Goal: Information Seeking & Learning: Find specific fact

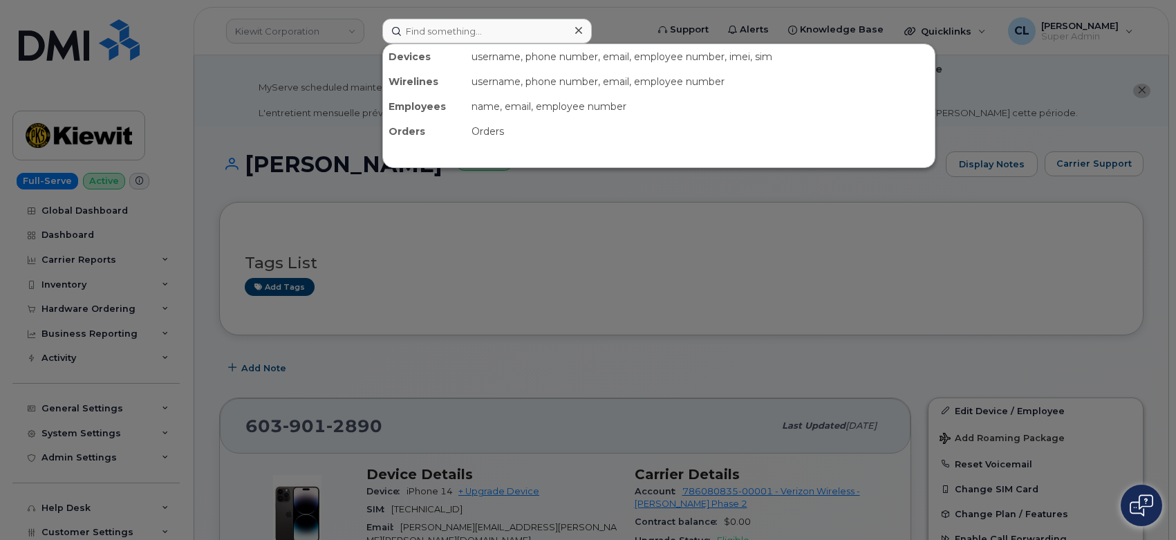
click at [436, 36] on input at bounding box center [486, 31] width 209 height 25
type input "3462082686"
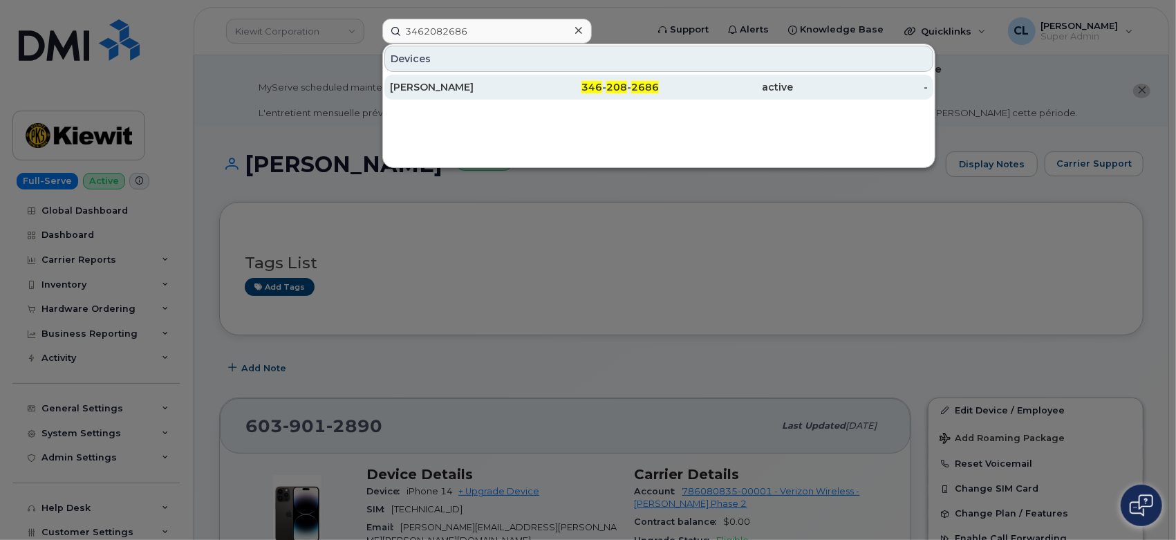
click at [478, 86] on div "[PERSON_NAME]" at bounding box center [457, 87] width 135 height 14
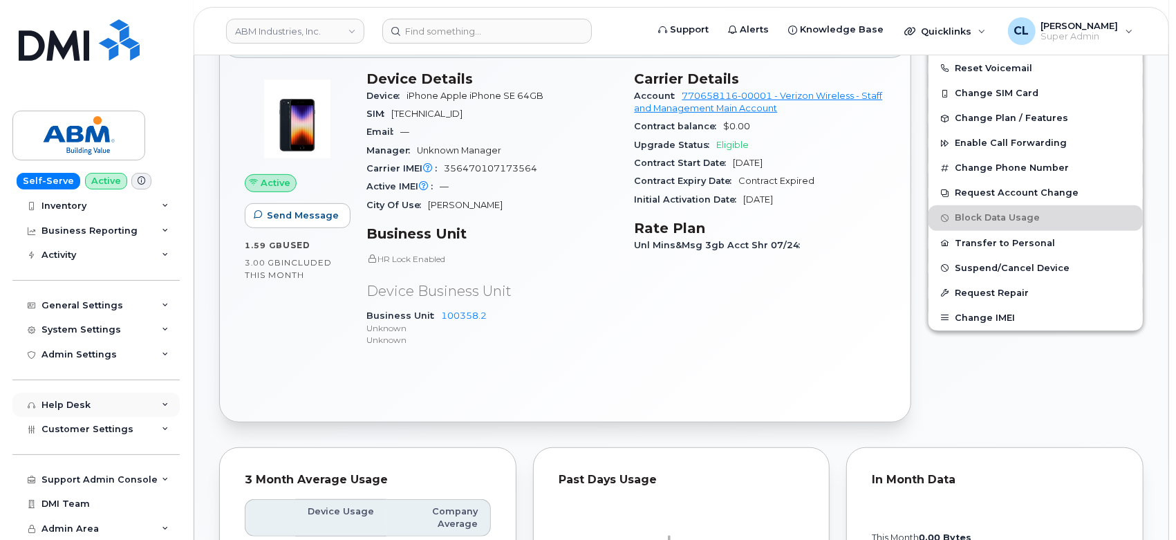
scroll to position [460, 0]
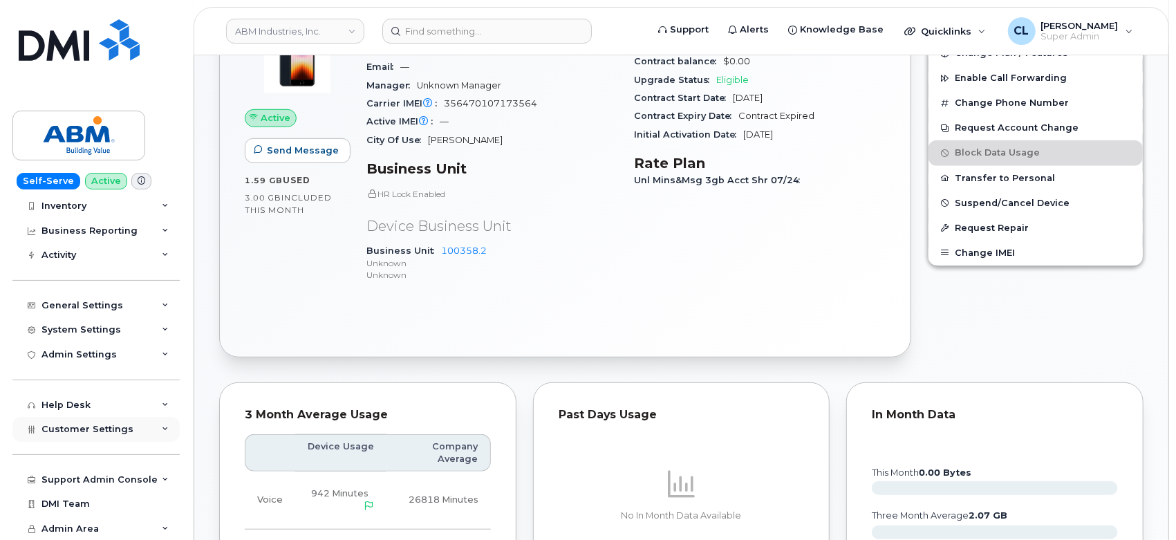
click at [164, 436] on div "Customer Settings" at bounding box center [95, 429] width 167 height 25
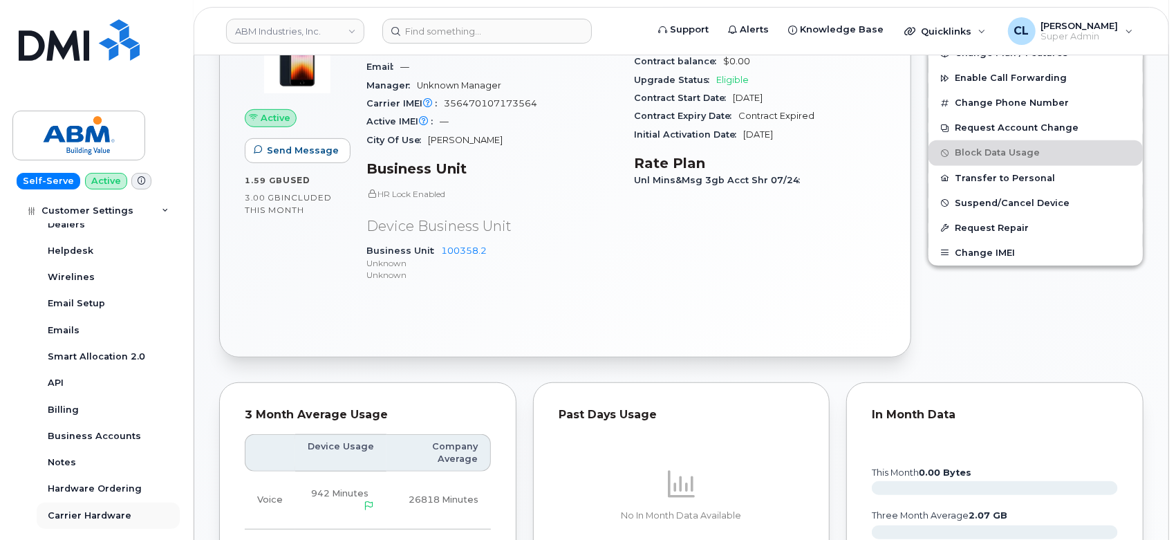
scroll to position [438, 0]
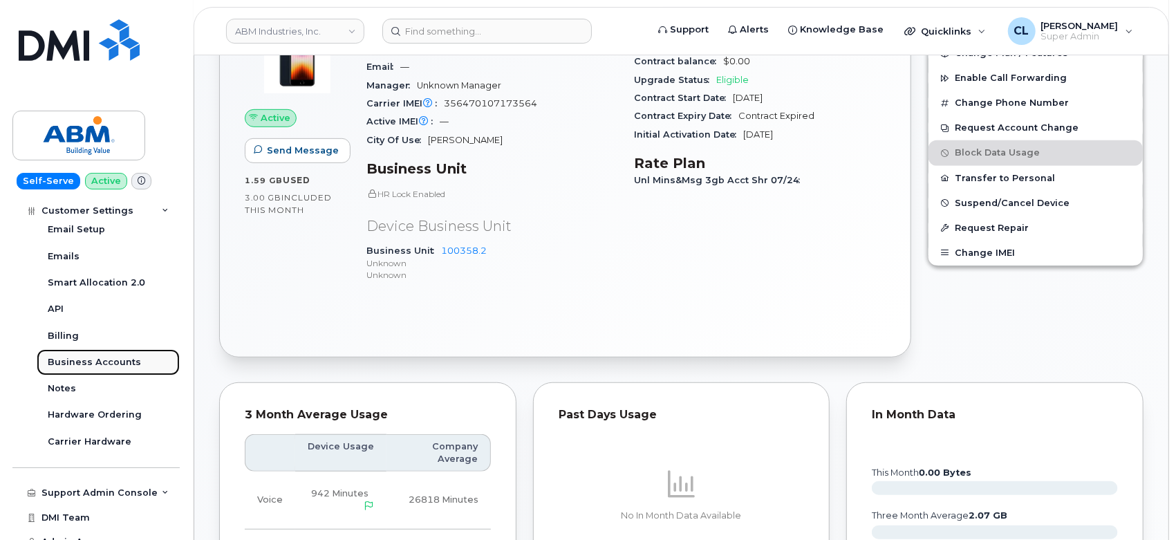
click at [92, 369] on link "Business Accounts" at bounding box center [108, 362] width 143 height 26
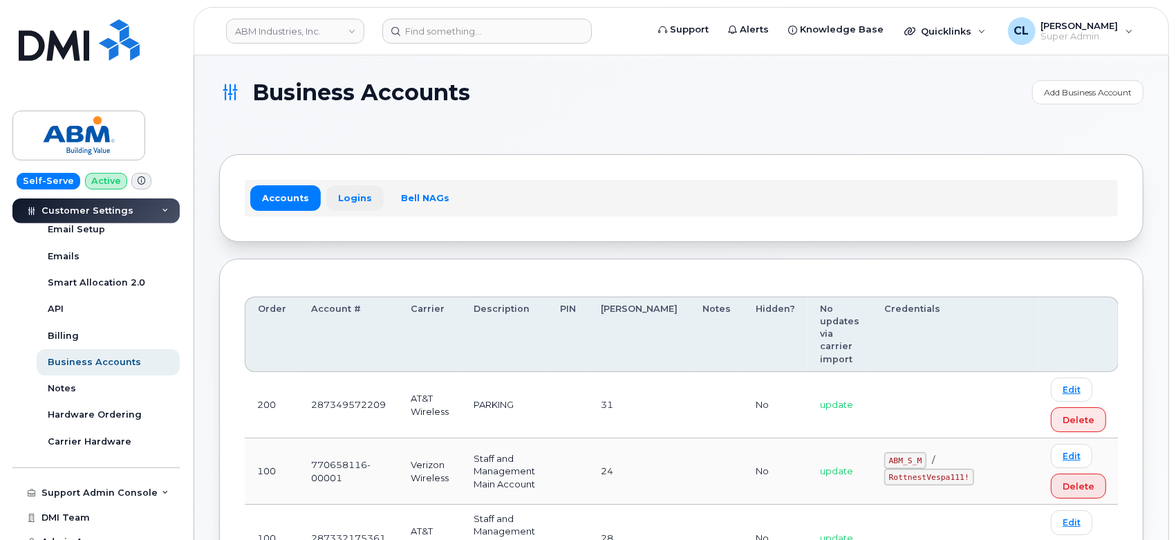
click at [365, 187] on link "Logins" at bounding box center [354, 197] width 57 height 25
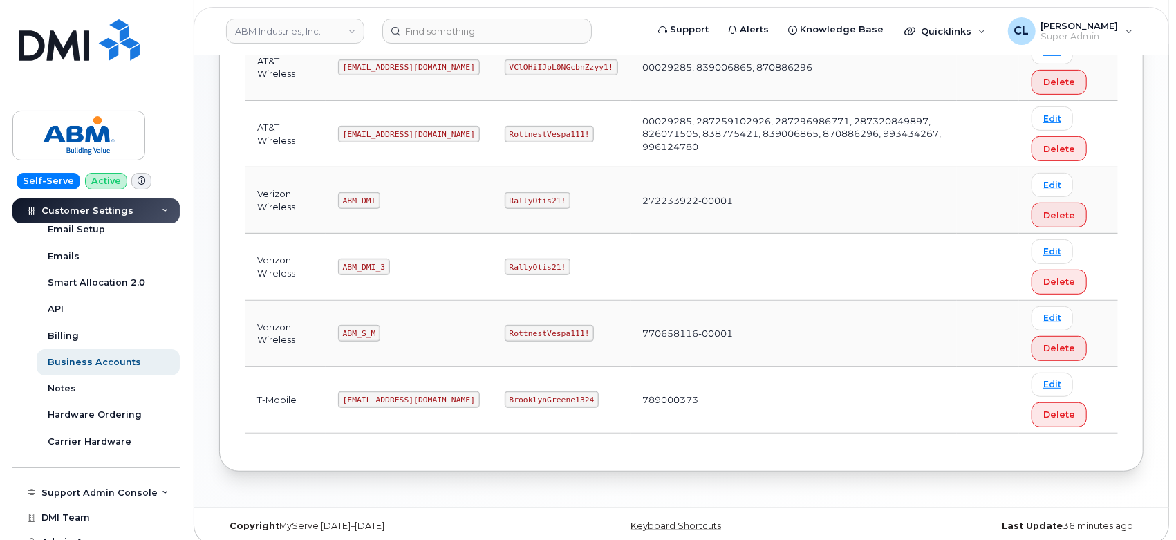
scroll to position [395, 0]
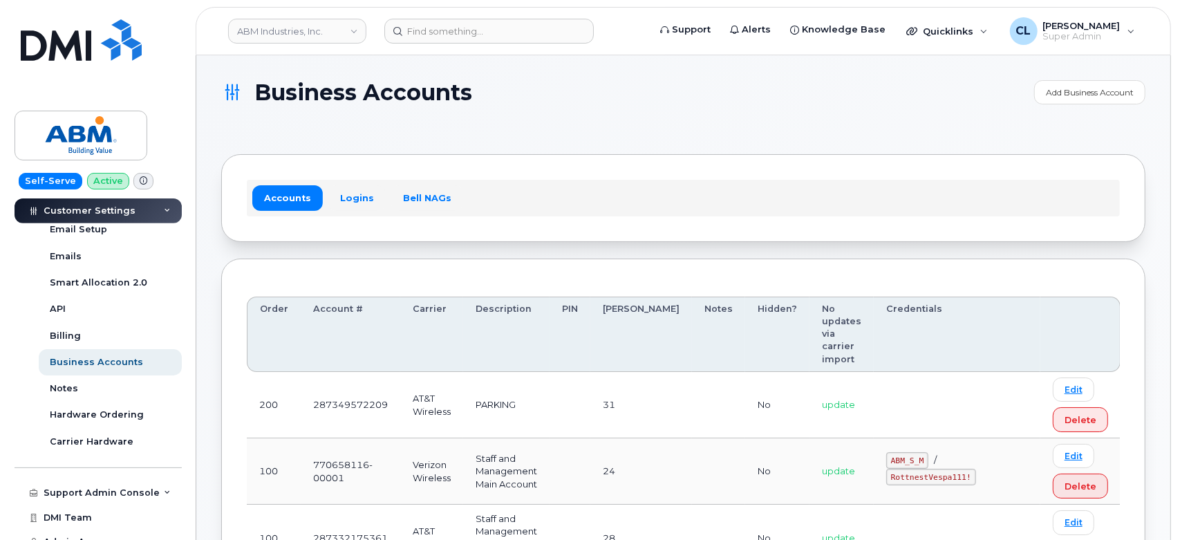
scroll to position [55, 0]
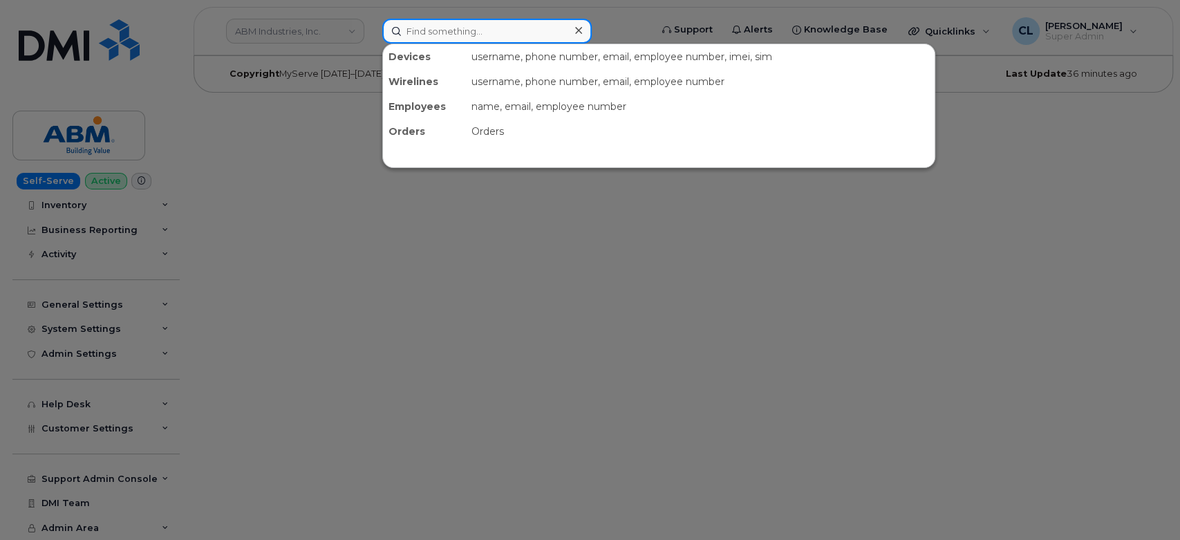
click at [476, 26] on input at bounding box center [486, 31] width 209 height 25
paste input "3462082686"
type input "3462082686"
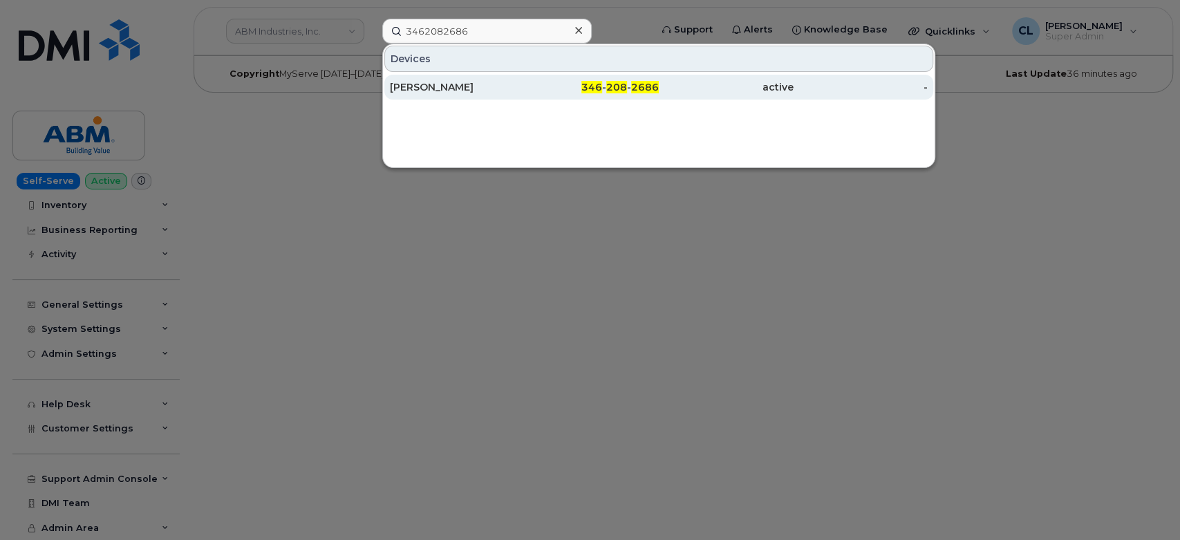
click at [498, 92] on div "MARIA GARCIA" at bounding box center [457, 87] width 135 height 14
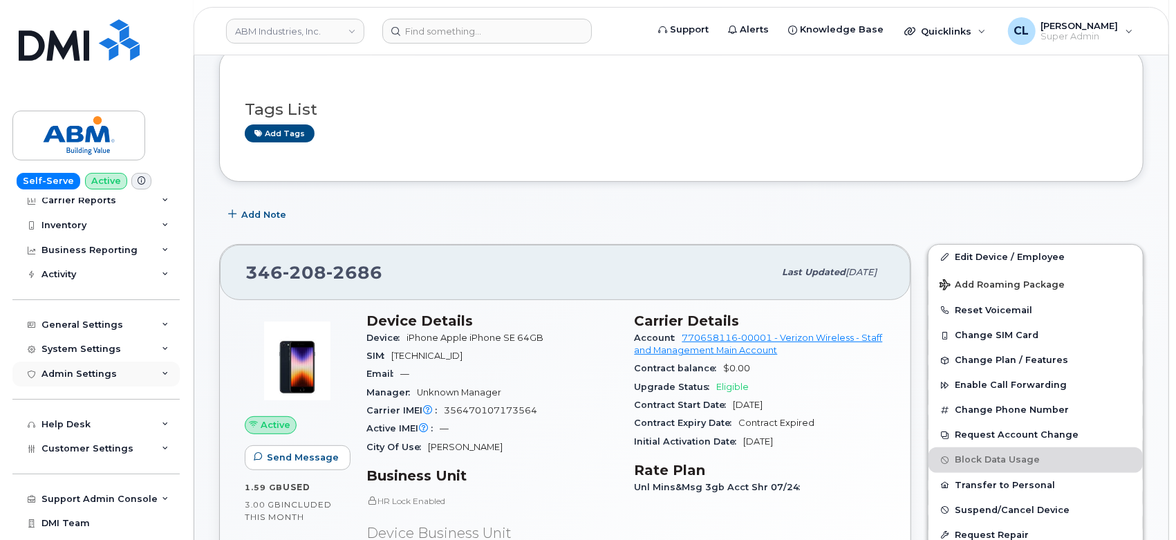
scroll to position [54, 0]
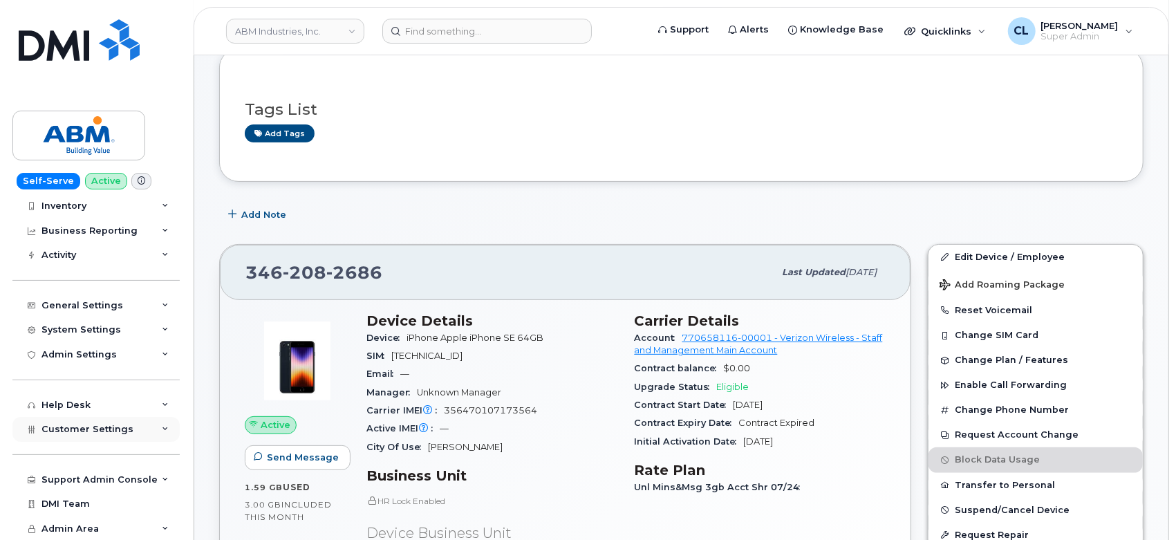
click at [162, 427] on icon at bounding box center [165, 429] width 7 height 7
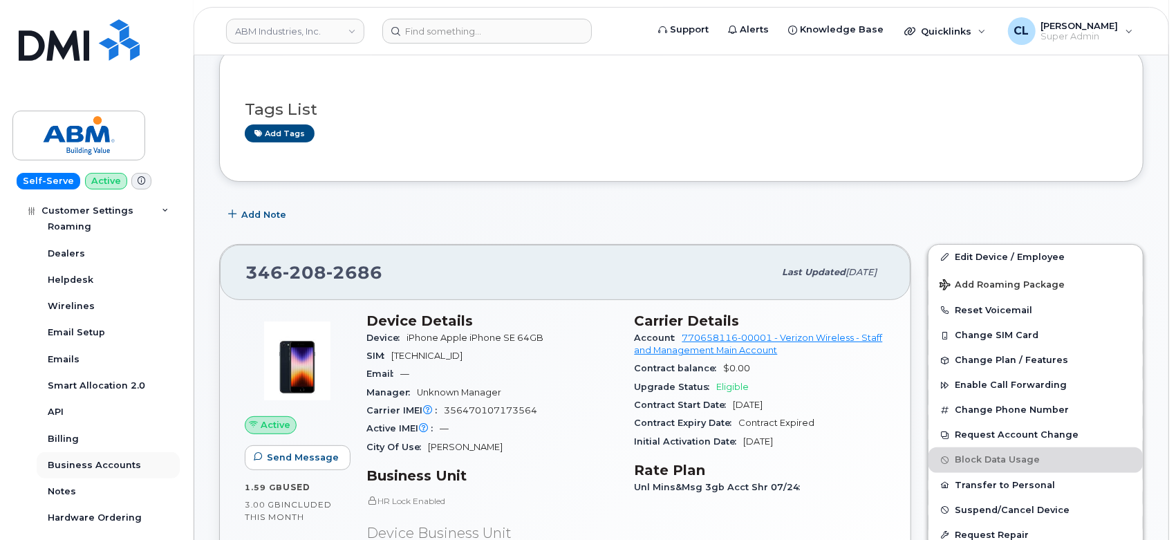
scroll to position [361, 0]
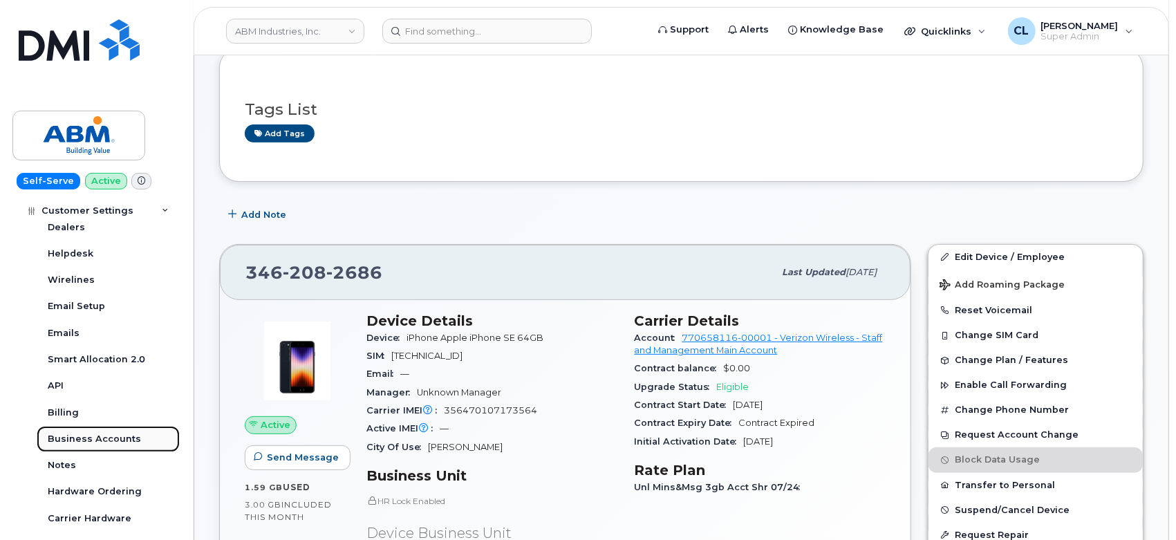
click at [95, 438] on div "Business Accounts" at bounding box center [94, 439] width 93 height 12
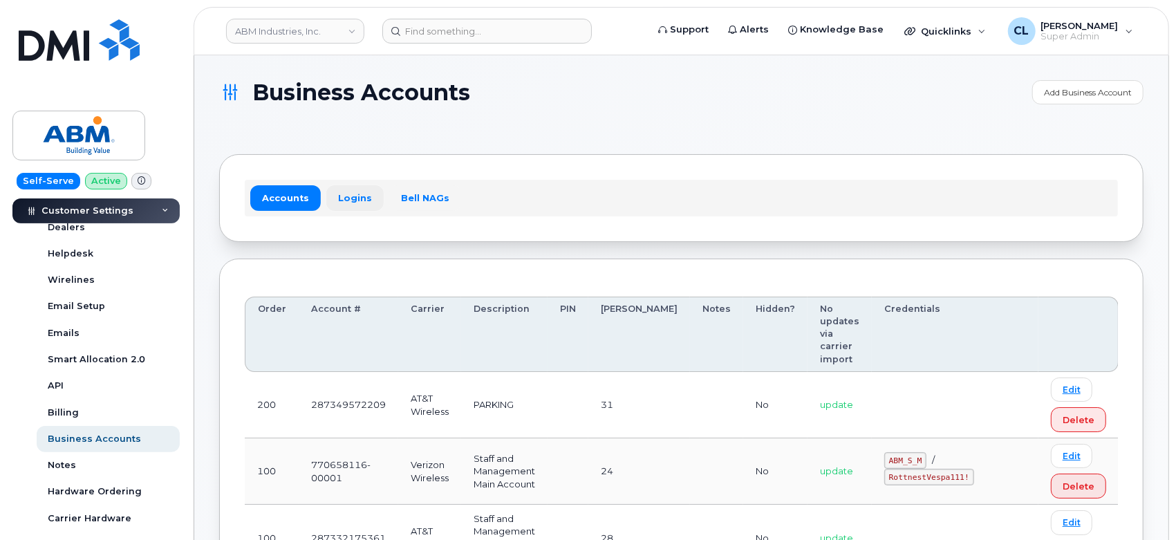
click at [351, 192] on link "Logins" at bounding box center [354, 197] width 57 height 25
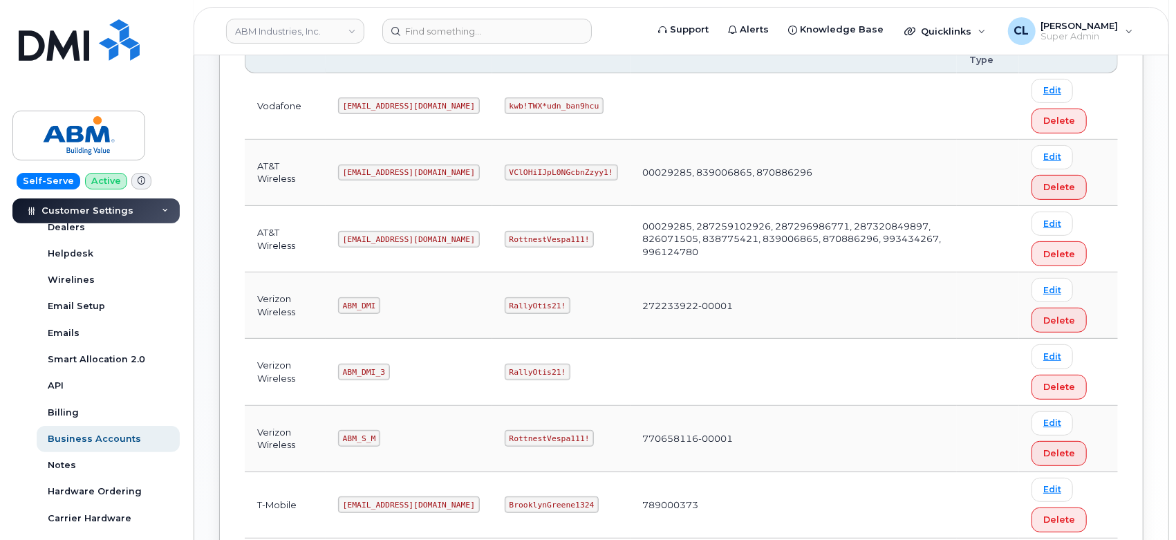
scroll to position [307, 0]
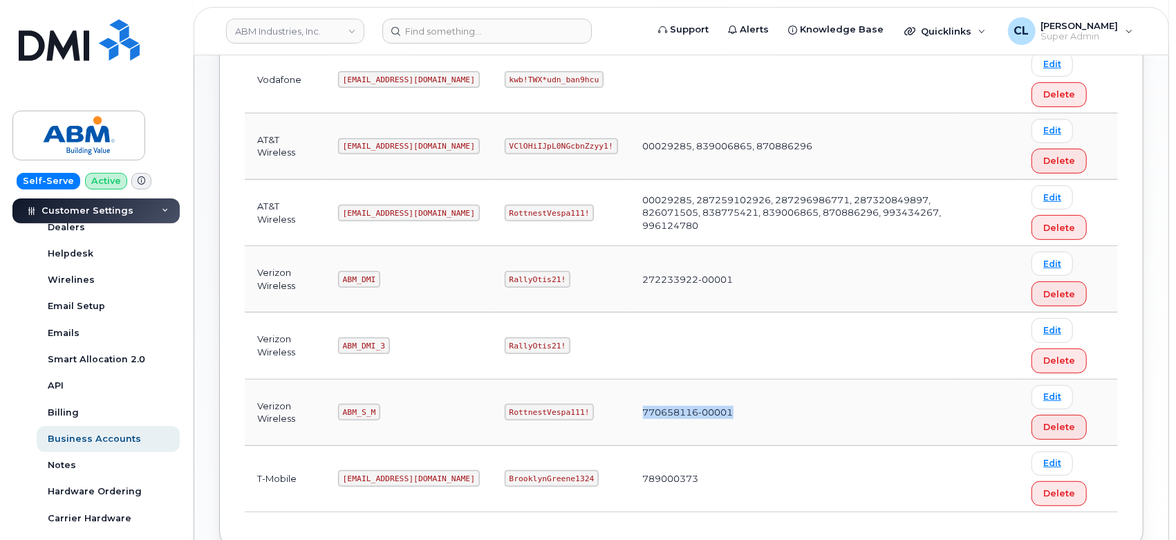
drag, startPoint x: 673, startPoint y: 410, endPoint x: 577, endPoint y: 408, distance: 95.4
click at [631, 408] on td "770658116-00001" at bounding box center [794, 413] width 326 height 66
copy td "770658116-00001"
click at [472, 37] on input at bounding box center [486, 31] width 209 height 25
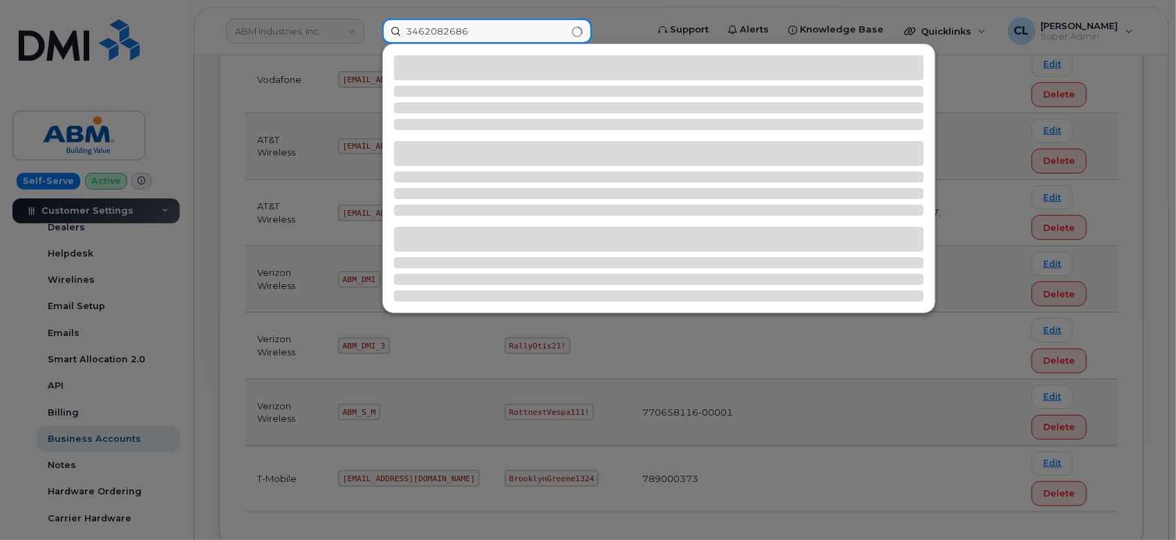
type input "3462082686"
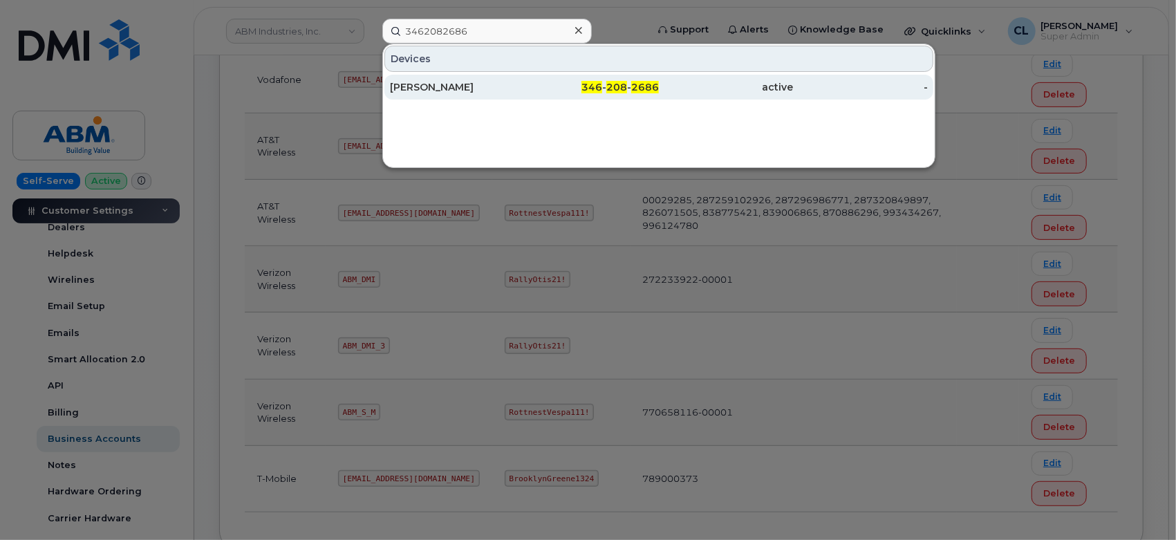
click at [485, 89] on div "MARIA GARCIA" at bounding box center [457, 87] width 135 height 14
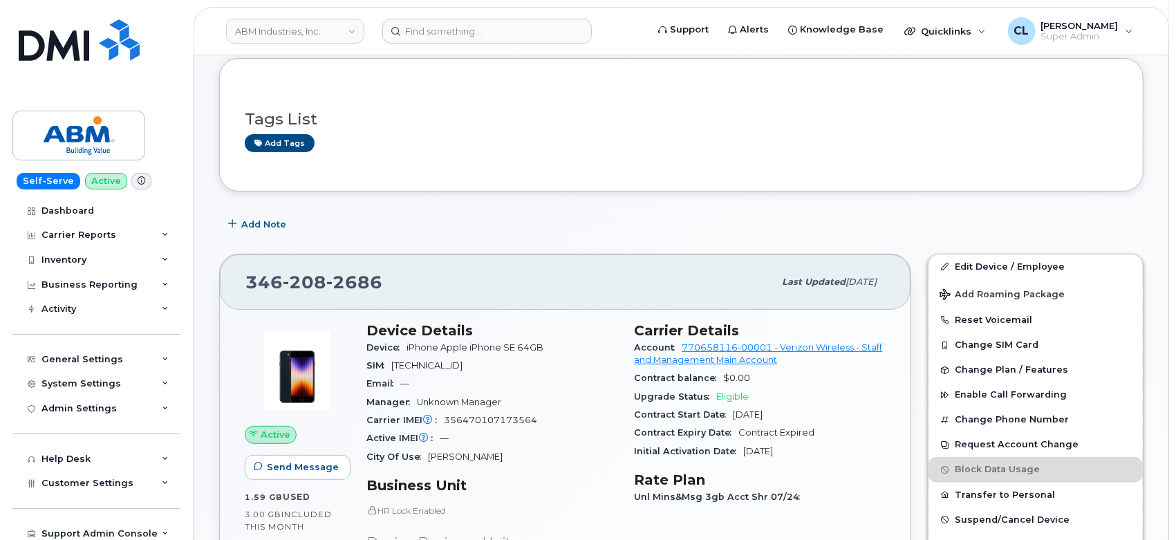
scroll to position [230, 0]
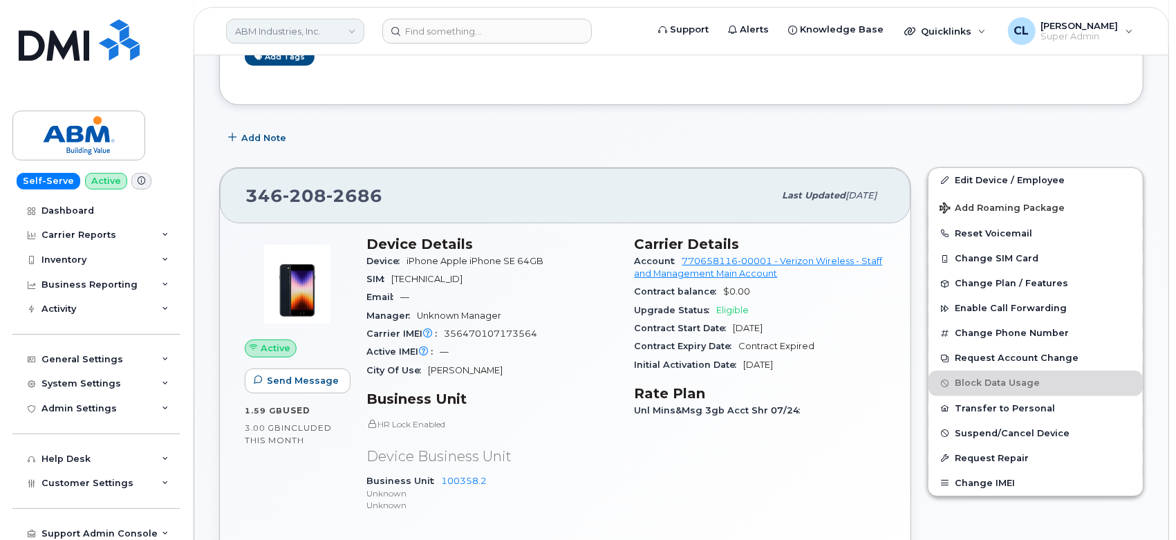
click at [257, 19] on link "ABM Industries, Inc." at bounding box center [295, 31] width 138 height 25
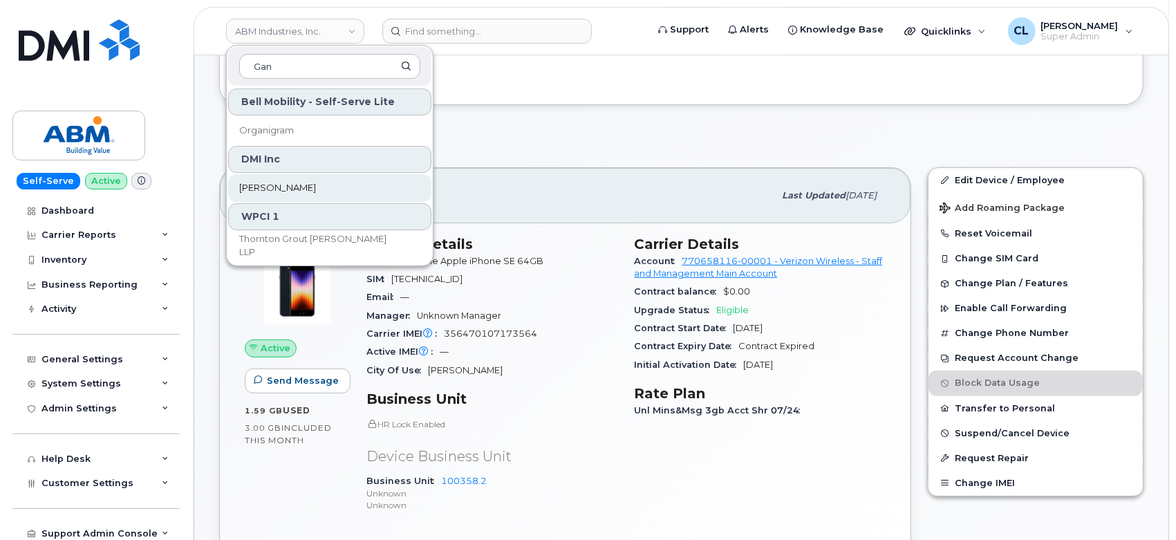
type input "Gan"
click at [338, 193] on link "Gannett Fleming" at bounding box center [329, 188] width 203 height 28
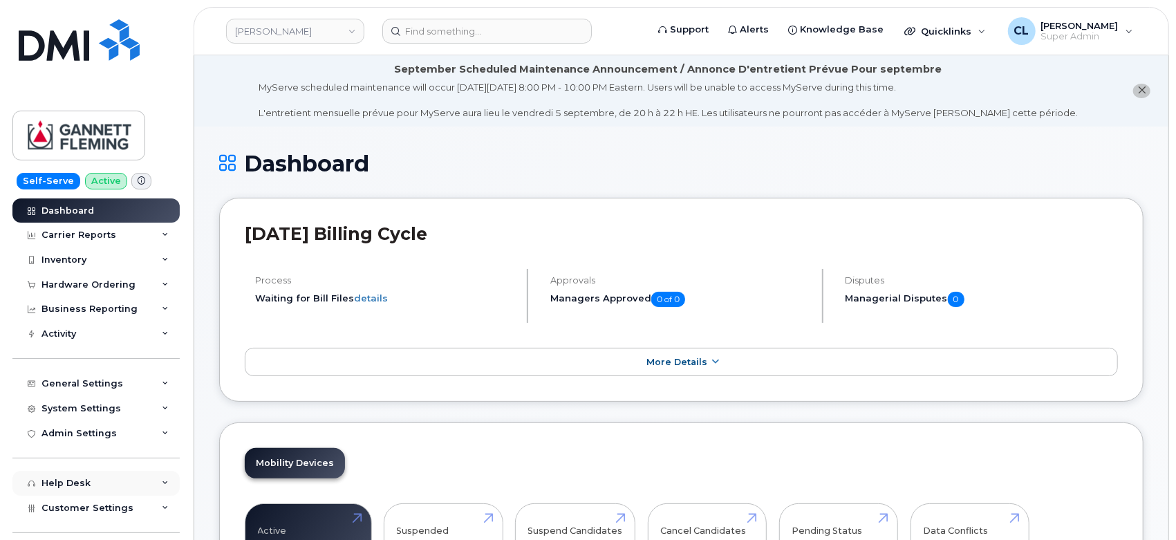
scroll to position [79, 0]
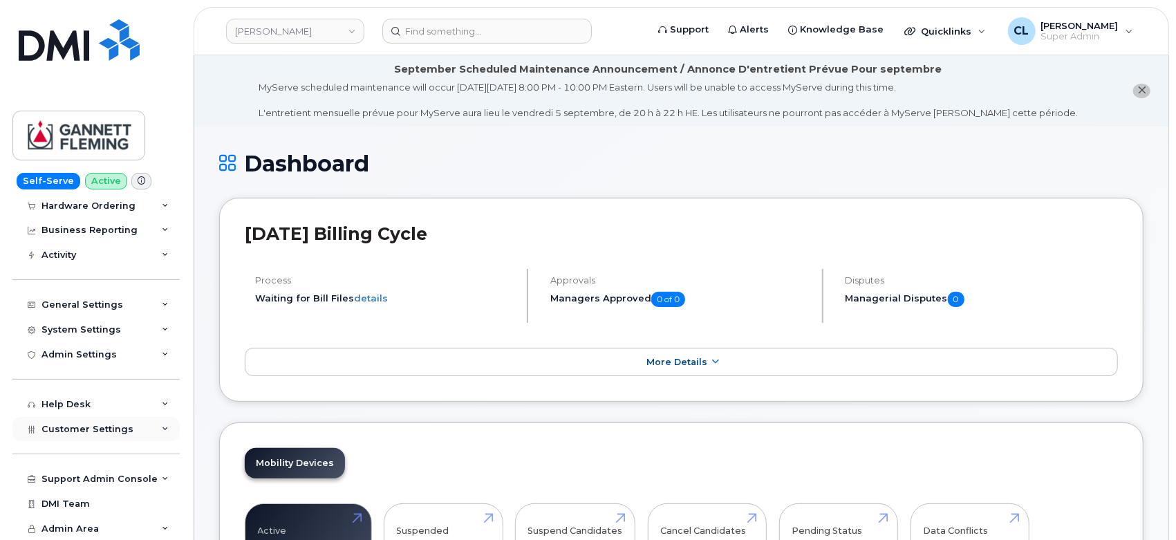
click at [155, 432] on div "Customer Settings" at bounding box center [95, 429] width 167 height 25
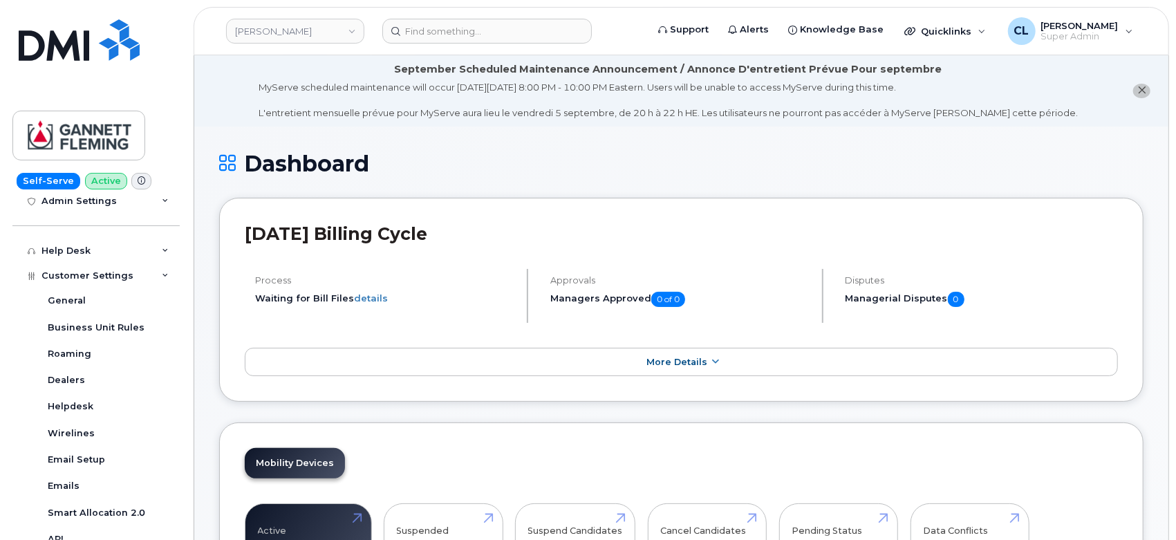
scroll to position [387, 0]
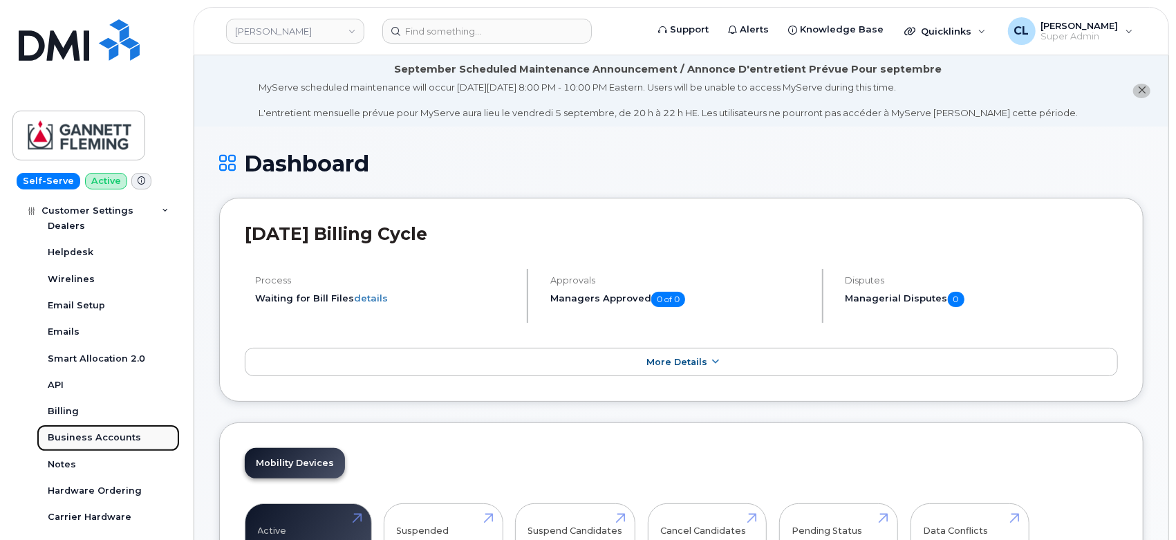
click at [93, 441] on div "Business Accounts" at bounding box center [94, 437] width 93 height 12
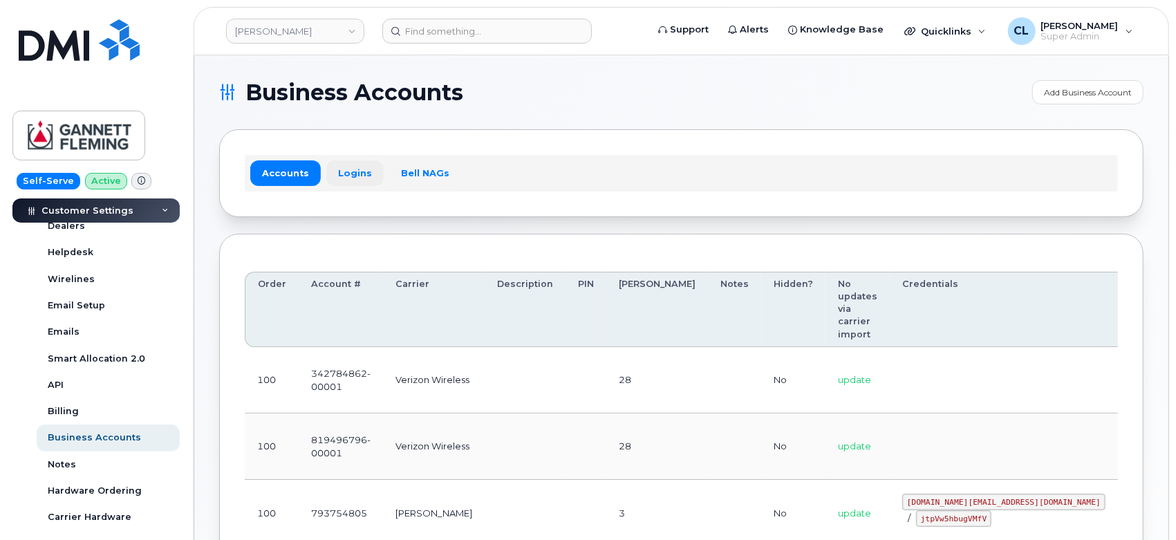
click at [343, 168] on link "Logins" at bounding box center [354, 172] width 57 height 25
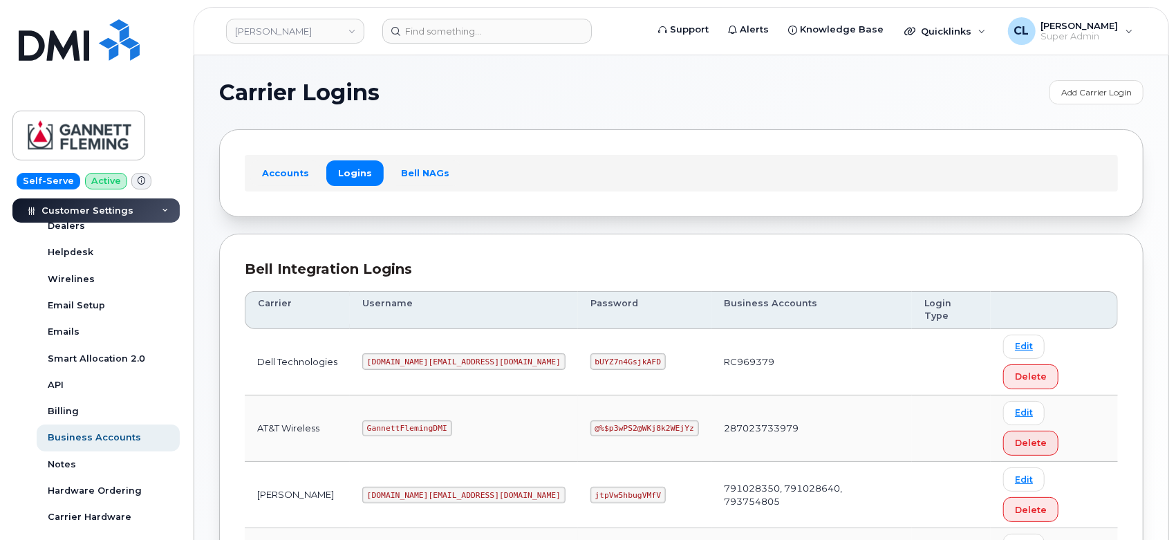
scroll to position [39, 0]
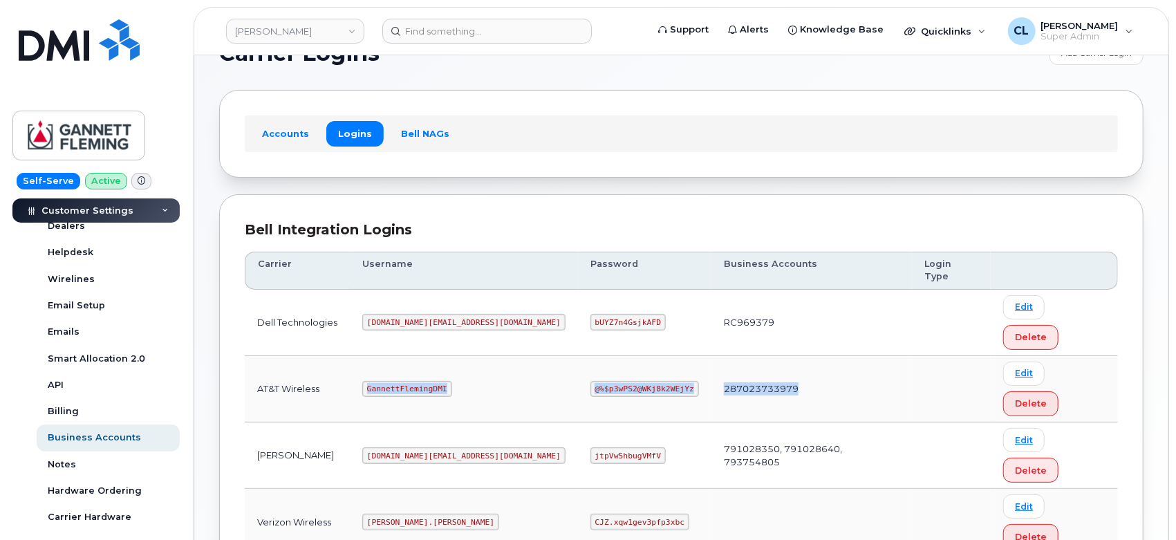
drag, startPoint x: 385, startPoint y: 333, endPoint x: 828, endPoint y: 341, distance: 443.3
click at [828, 422] on tr "AT&T Wireless GannettFlemingDMI @%$p3wPS2@WKj8k2WEjYz 287023733979 Edit Delete" at bounding box center [681, 455] width 873 height 66
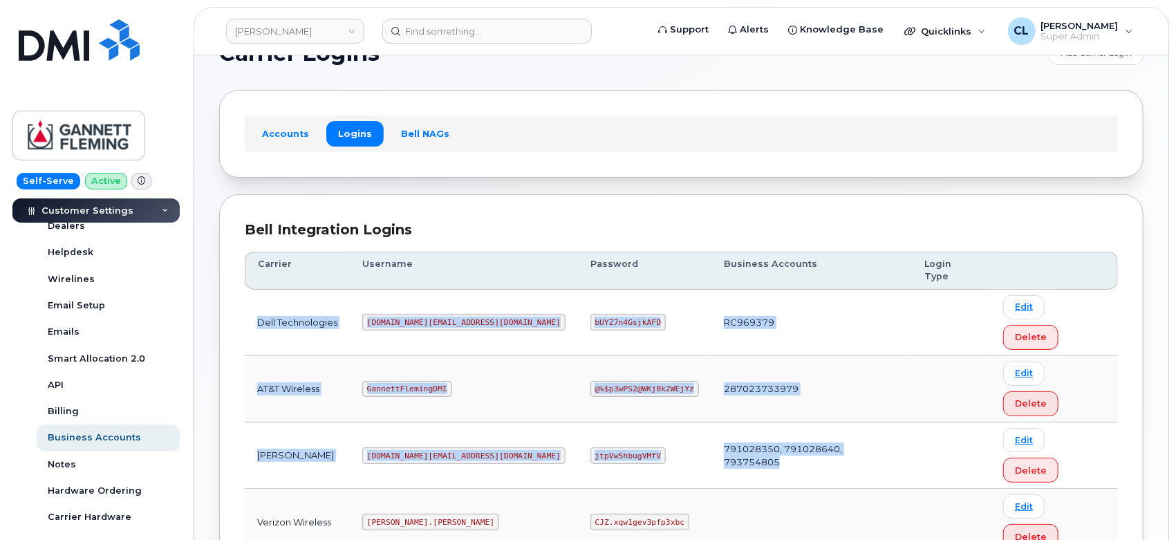
drag, startPoint x: 246, startPoint y: 296, endPoint x: 879, endPoint y: 368, distance: 637.4
click at [879, 368] on tbody "Dell Technologies [DOMAIN_NAME][EMAIL_ADDRESS][DOMAIN_NAME] bUYZ7n4GsjkAFD RC96…" at bounding box center [681, 423] width 873 height 266
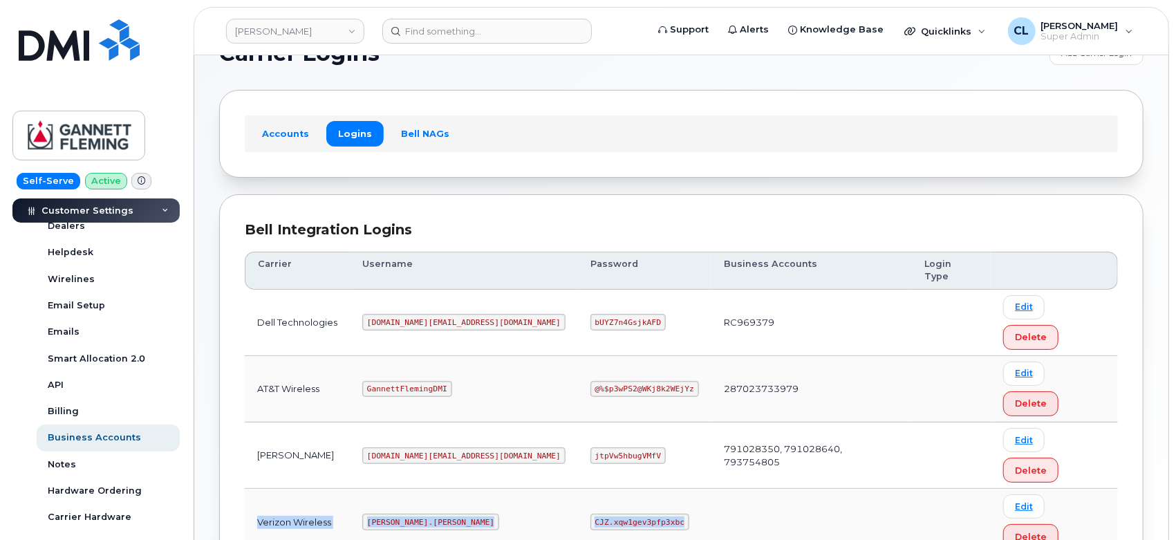
drag, startPoint x: 681, startPoint y: 403, endPoint x: 248, endPoint y: 408, distance: 432.9
click at [248, 489] on tr "Verizon Wireless [PERSON_NAME].[PERSON_NAME] CJZ.xqw1gev3pfp3xbc Edit Delete" at bounding box center [681, 522] width 873 height 66
